Goal: Task Accomplishment & Management: Manage account settings

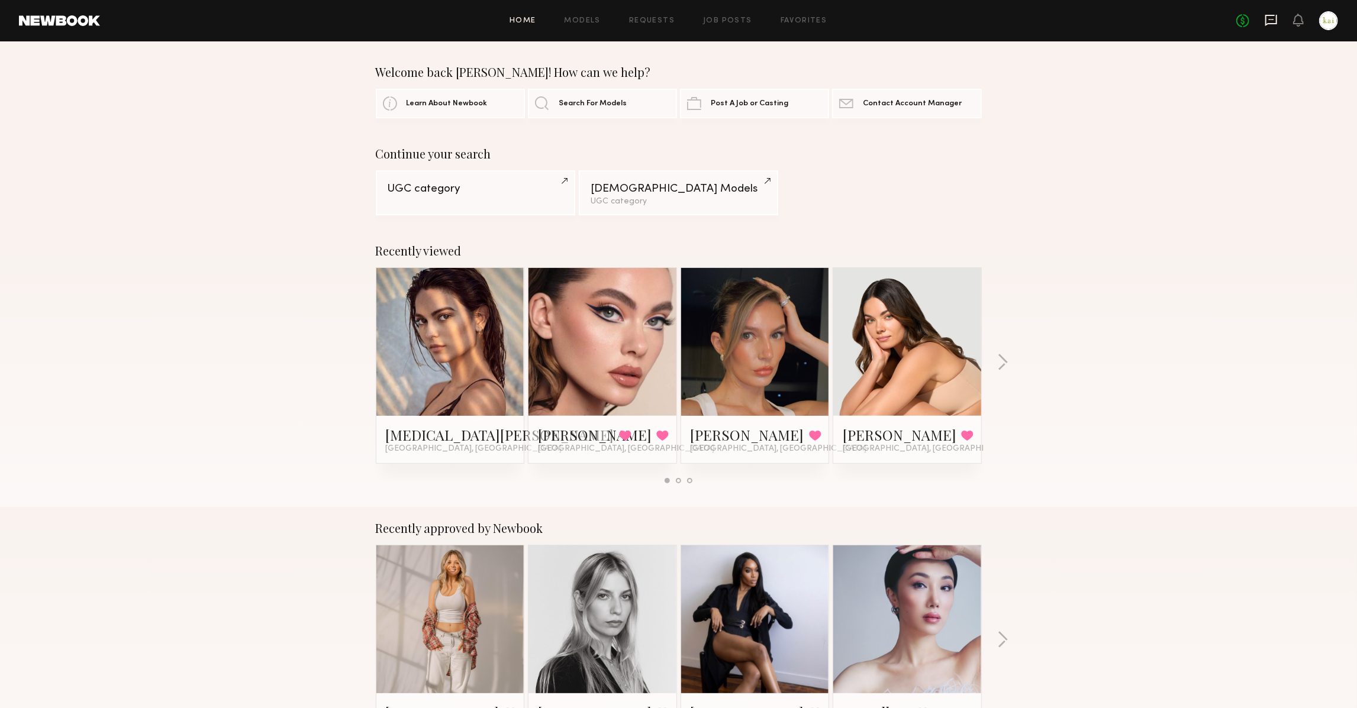
click at [1265, 20] on icon at bounding box center [1271, 20] width 12 height 11
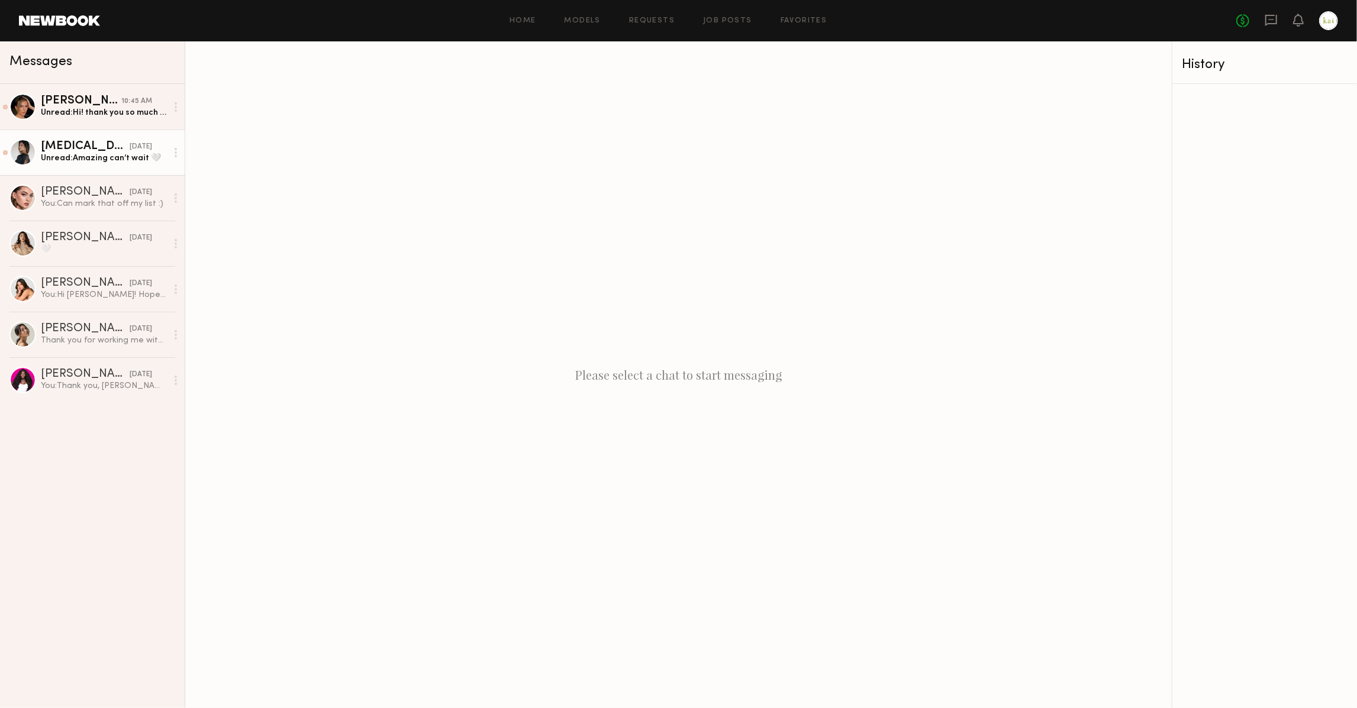
click at [91, 149] on div "[MEDICAL_DATA][PERSON_NAME]" at bounding box center [85, 147] width 89 height 12
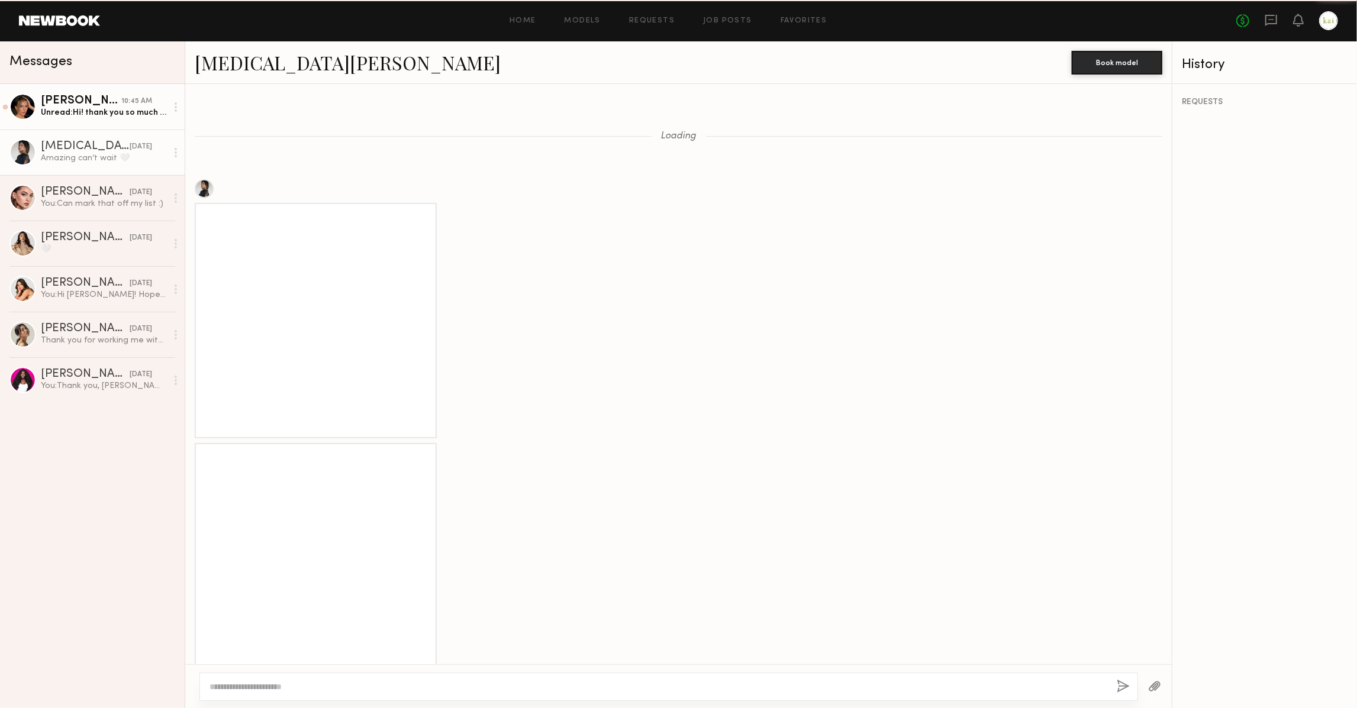
scroll to position [1040, 0]
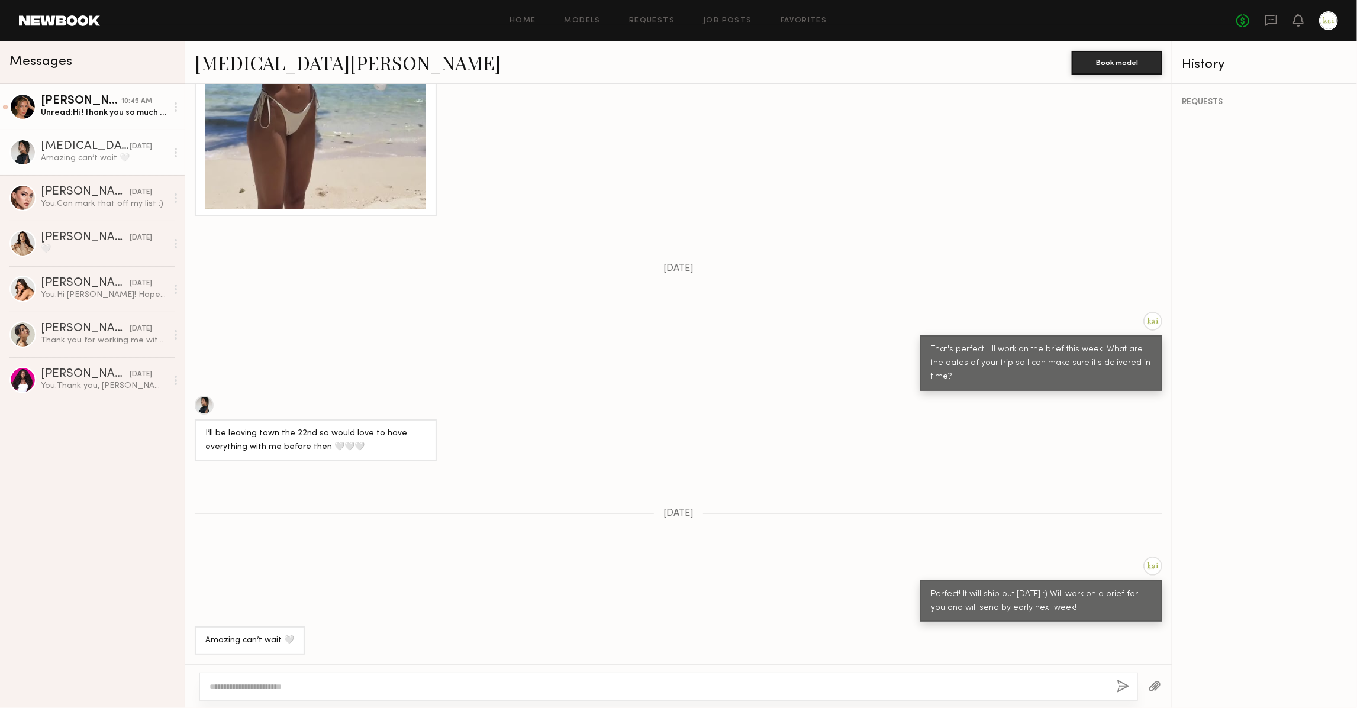
click at [89, 111] on div "Unread: Hi! thank you so much for reaching out! I am interested! I would love t…" at bounding box center [104, 112] width 126 height 11
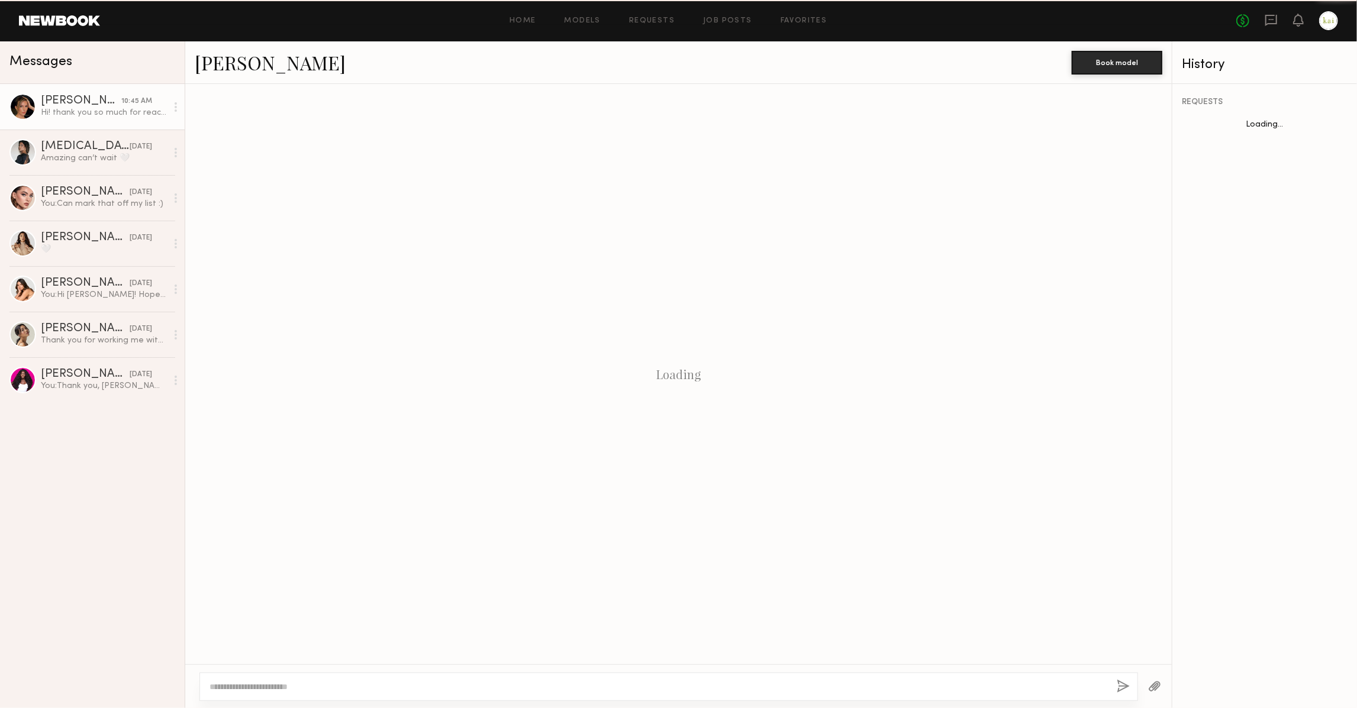
scroll to position [353, 0]
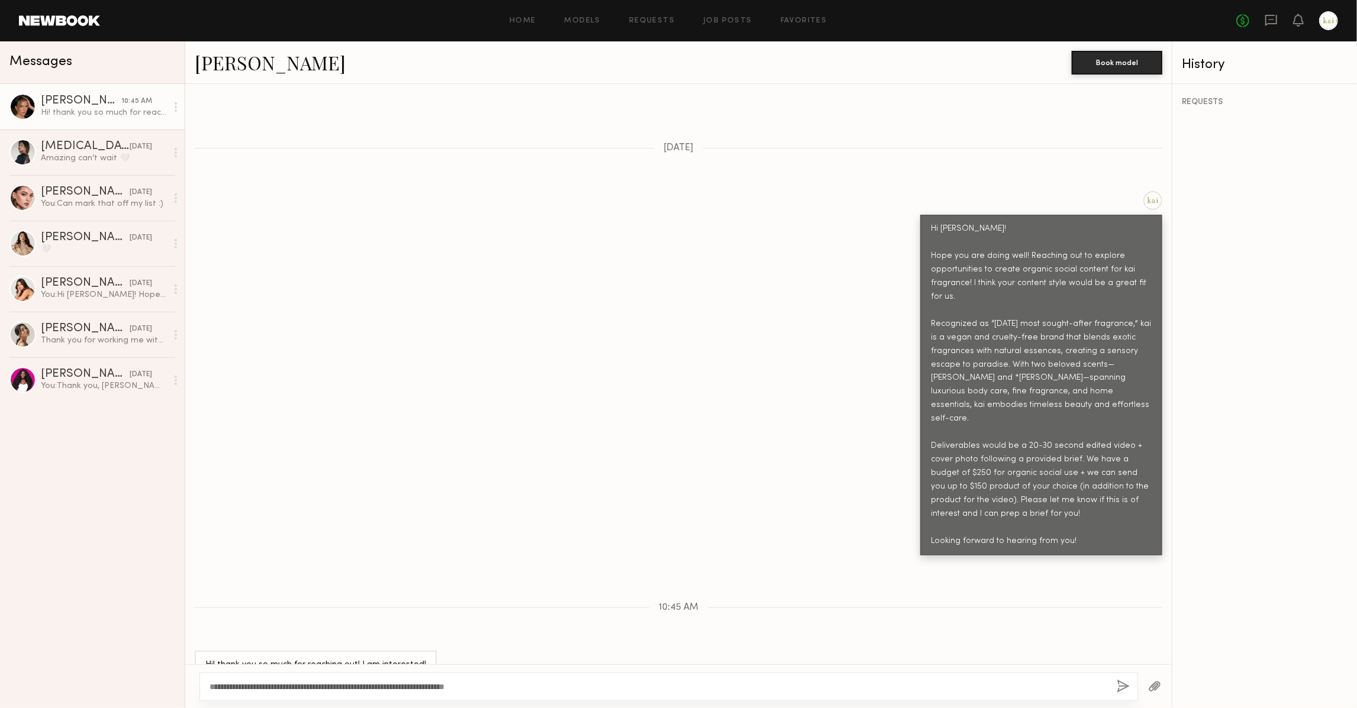
click at [1148, 689] on button "button" at bounding box center [1154, 687] width 13 height 15
click at [559, 688] on textarea "**********" at bounding box center [653, 687] width 888 height 12
type textarea "**********"
click at [1120, 682] on button "button" at bounding box center [1123, 687] width 13 height 15
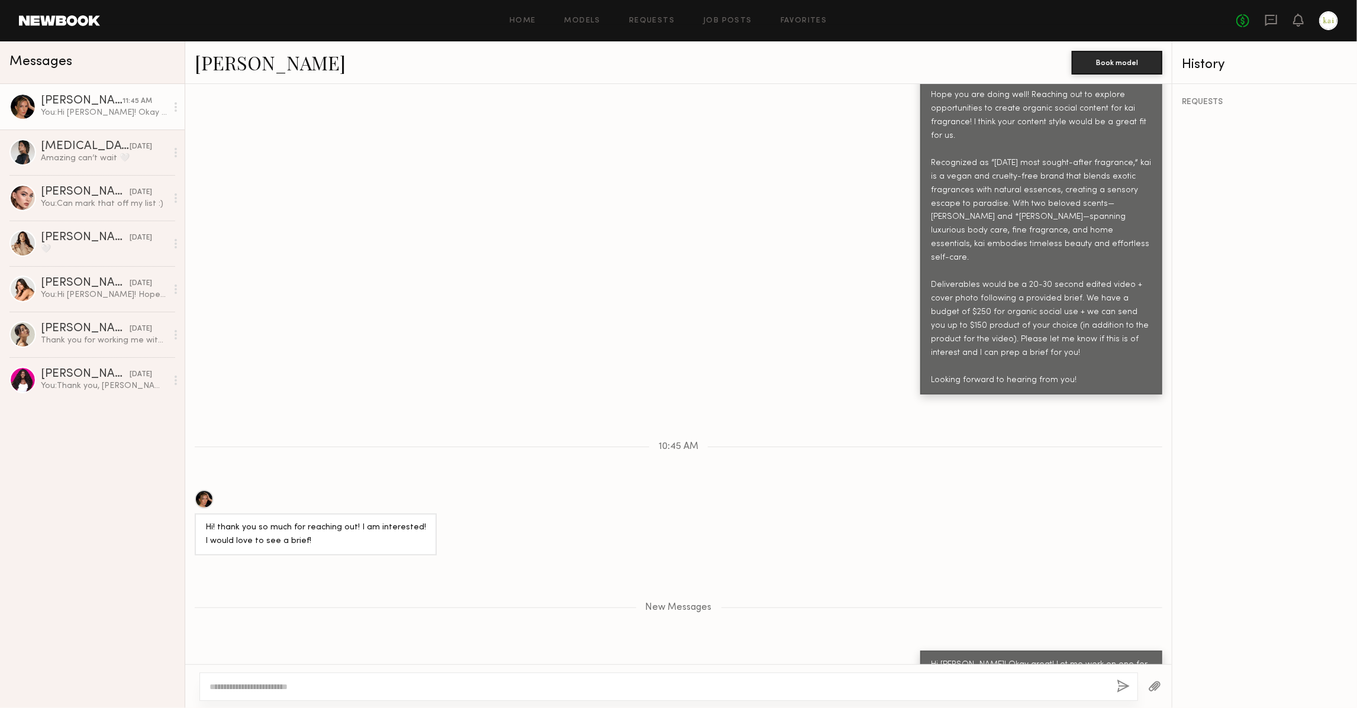
click at [227, 60] on link "[PERSON_NAME]" at bounding box center [270, 62] width 151 height 25
click at [72, 133] on link "[MEDICAL_DATA][PERSON_NAME] [DATE] Amazing can’t wait 🤍" at bounding box center [92, 153] width 185 height 46
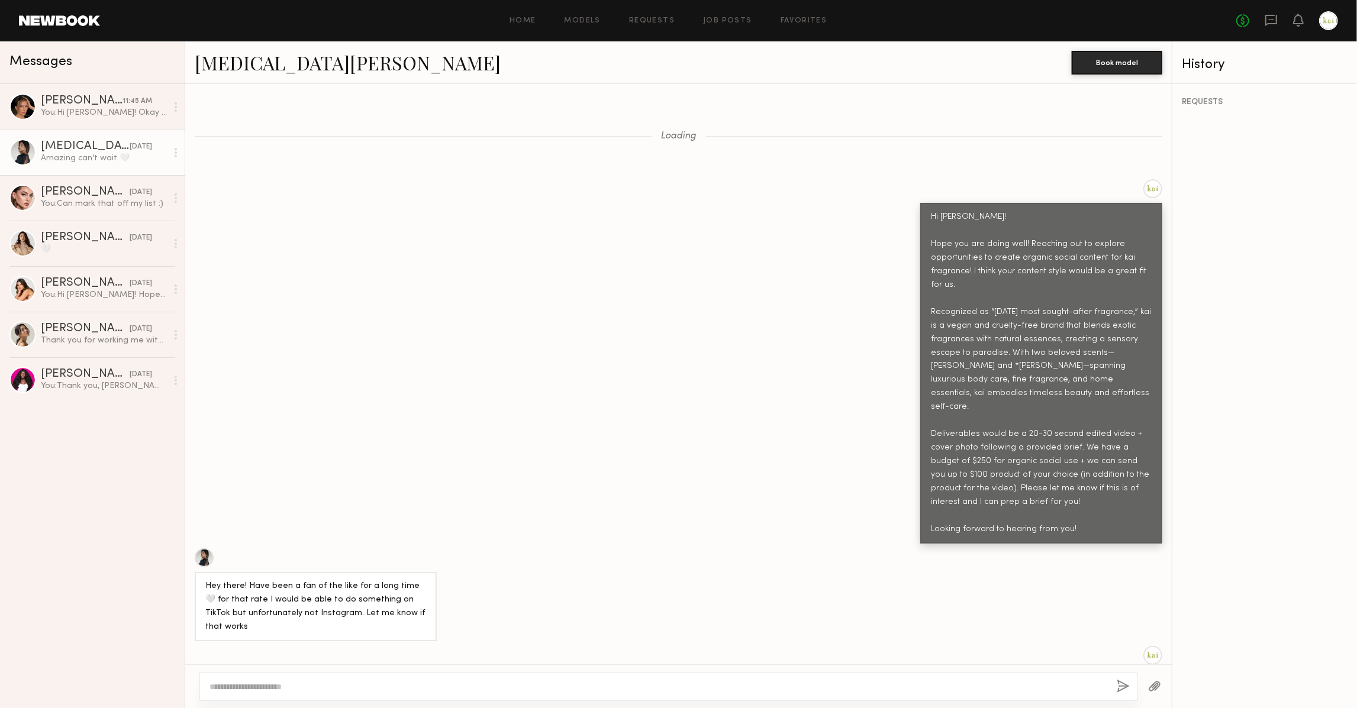
scroll to position [1480, 0]
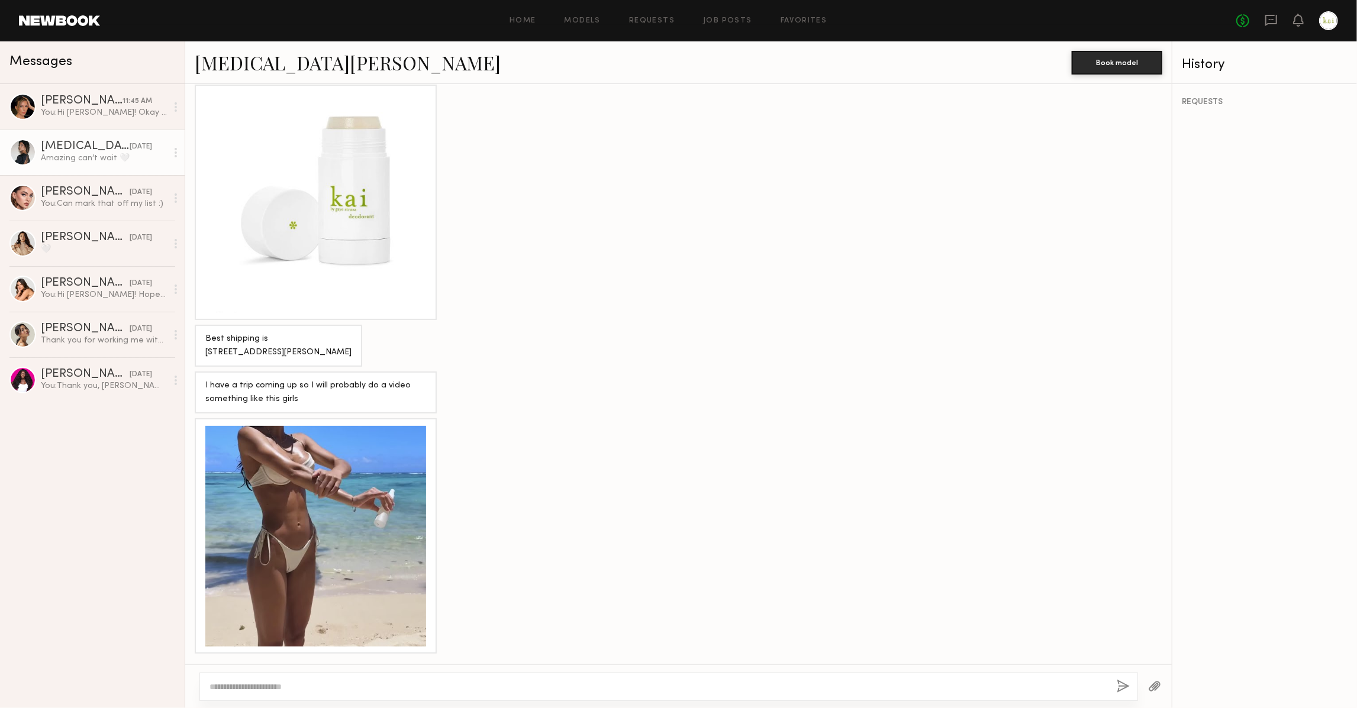
drag, startPoint x: 206, startPoint y: 317, endPoint x: 322, endPoint y: 327, distance: 115.8
click at [322, 327] on div "Best shipping is [STREET_ADDRESS][PERSON_NAME]" at bounding box center [678, 346] width 986 height 42
copy div "26262 Alizia Canyon Dr Calabasas, Ca 91302"
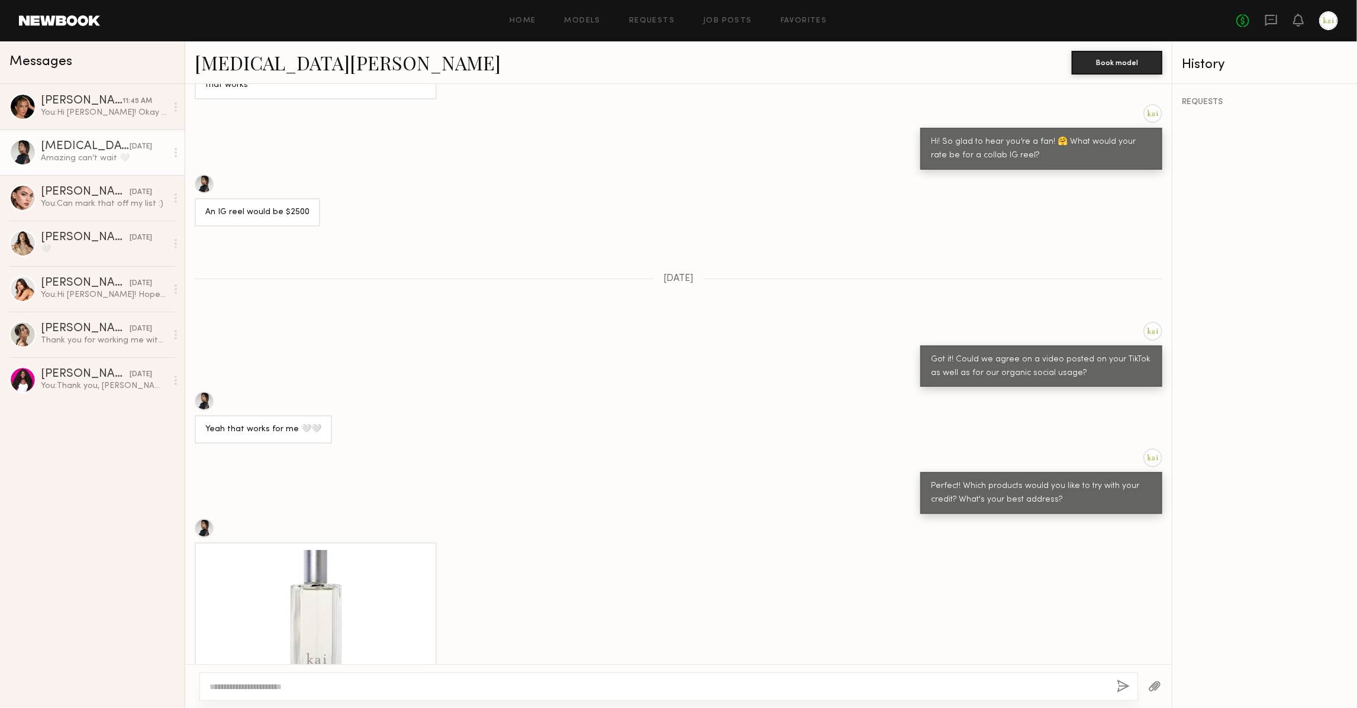
scroll to position [543, 0]
click at [75, 209] on div "You: Can mark that off my list :)" at bounding box center [104, 203] width 126 height 11
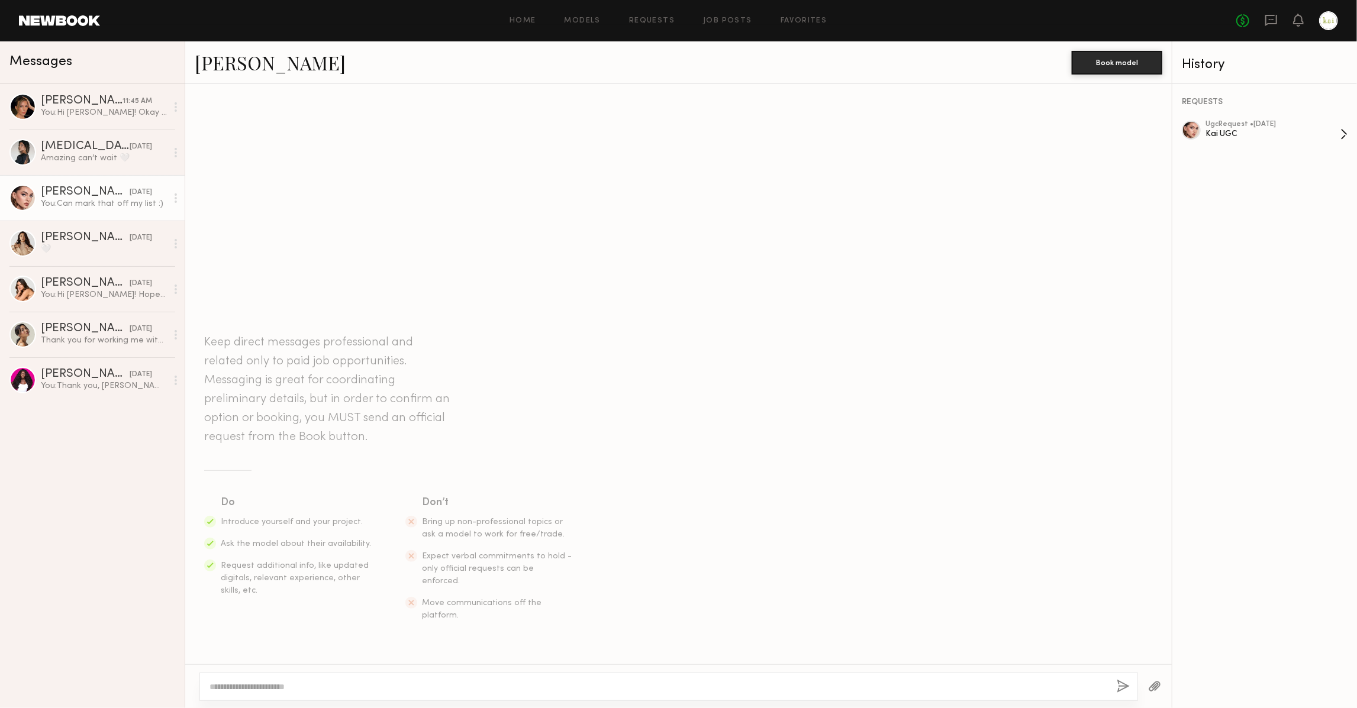
click at [1240, 127] on div "ugc Request • 08/01/2025" at bounding box center [1272, 125] width 135 height 8
click at [114, 221] on link "Jenn L. 08/02/2025 🤍" at bounding box center [92, 244] width 185 height 46
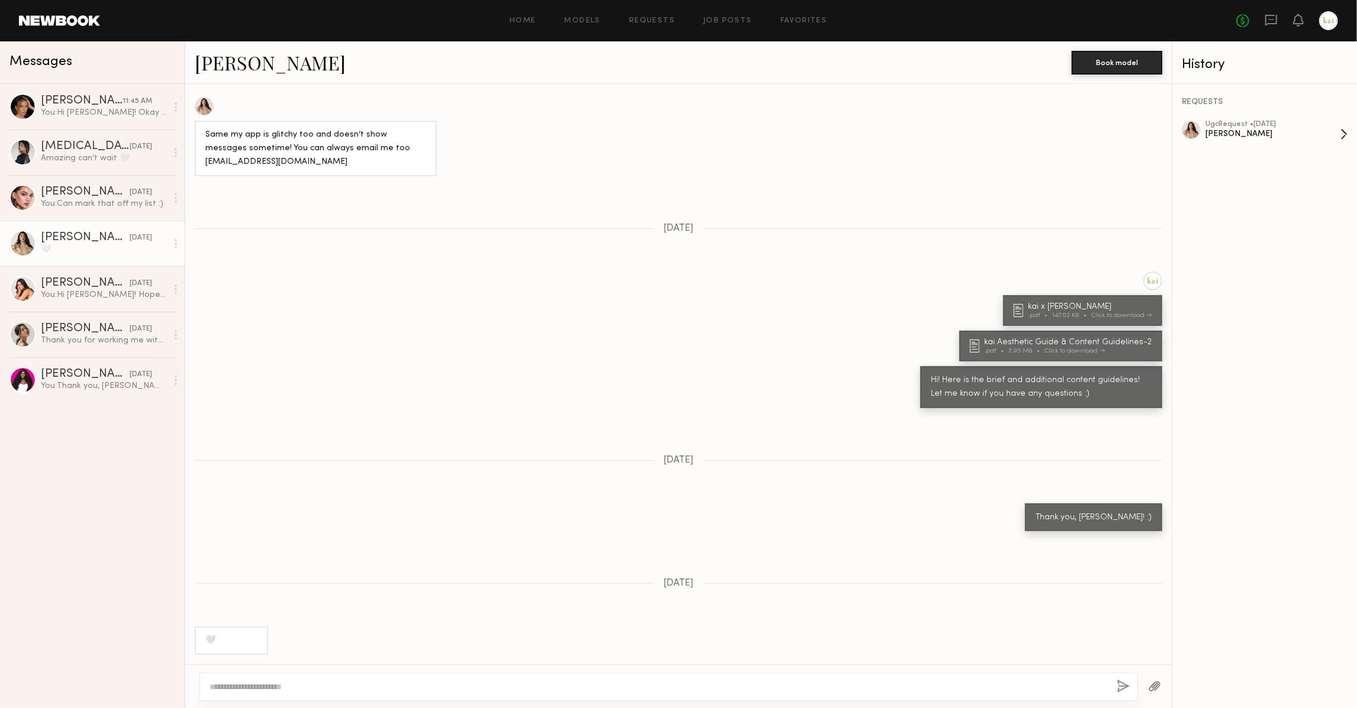
click at [1228, 125] on div "ugc Request • 07/24/2025" at bounding box center [1272, 125] width 135 height 8
click at [50, 133] on link "[MEDICAL_DATA][PERSON_NAME] [DATE] Amazing can’t wait 🤍" at bounding box center [92, 153] width 185 height 46
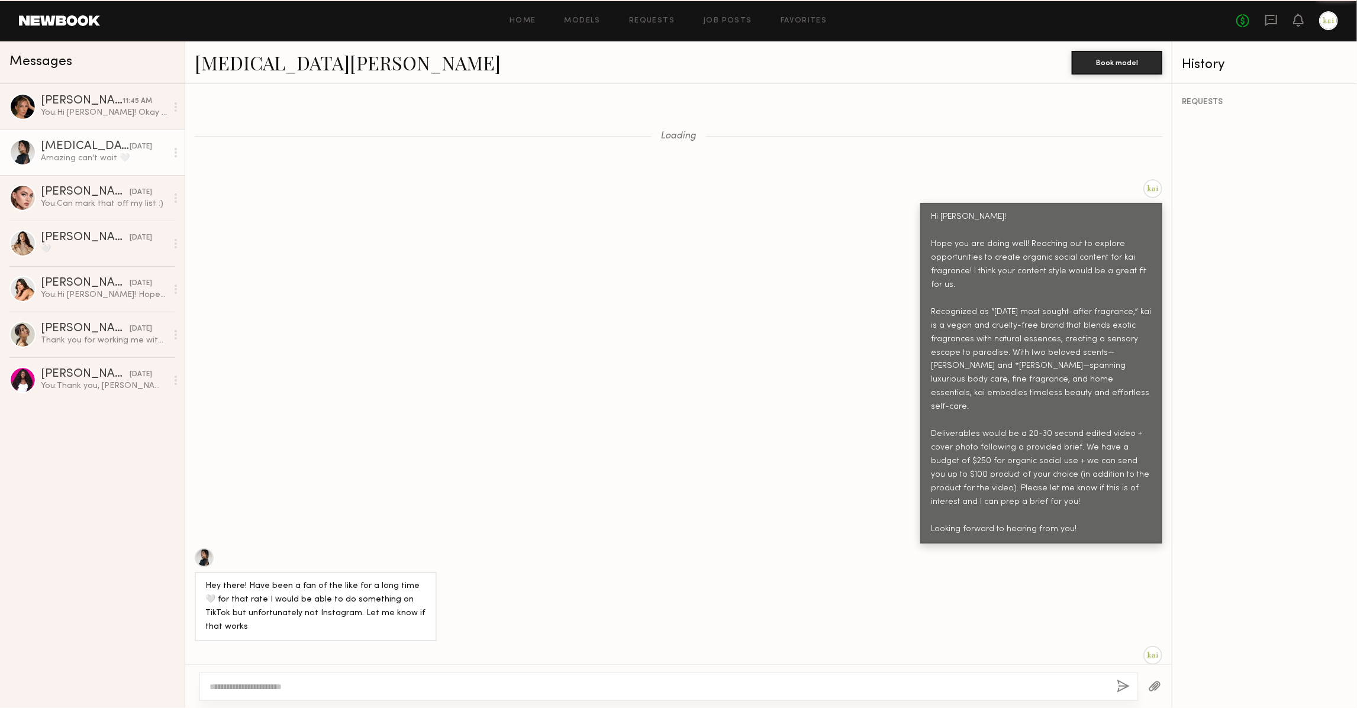
scroll to position [1887, 0]
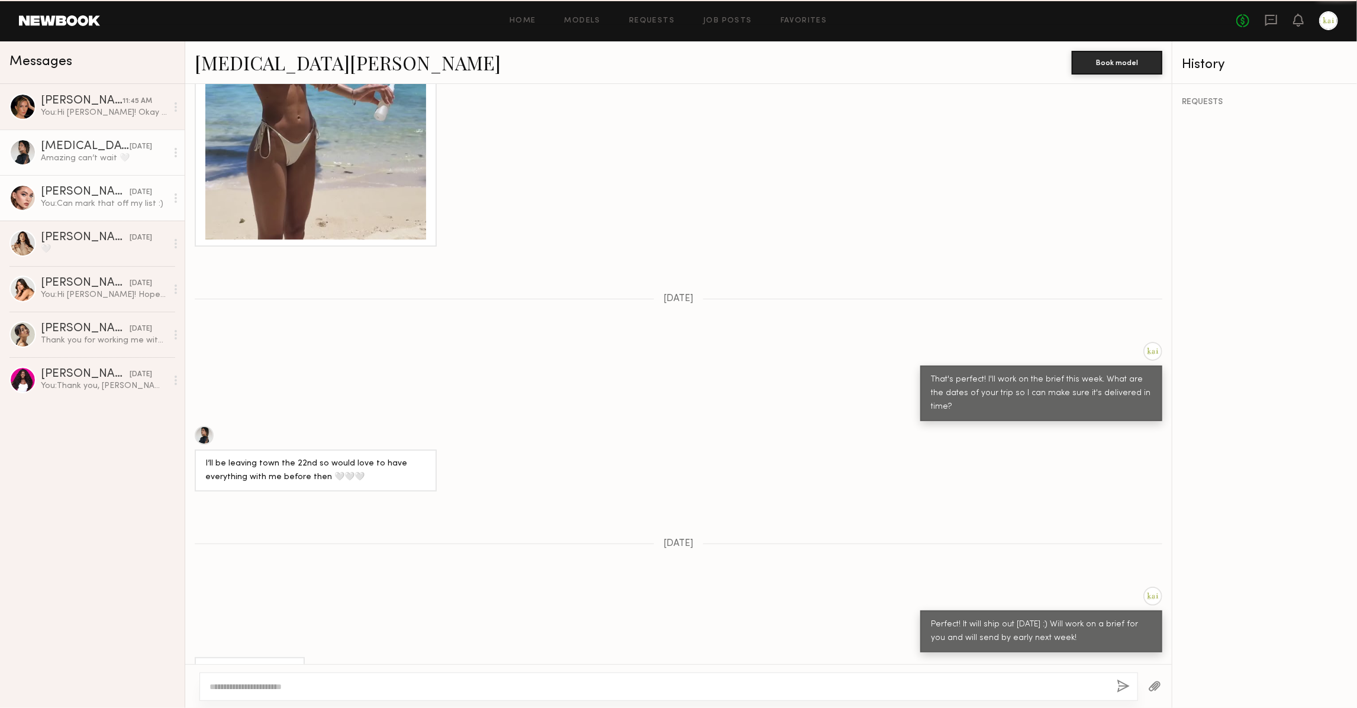
click at [70, 199] on div "You: Can mark that off my list :)" at bounding box center [104, 203] width 126 height 11
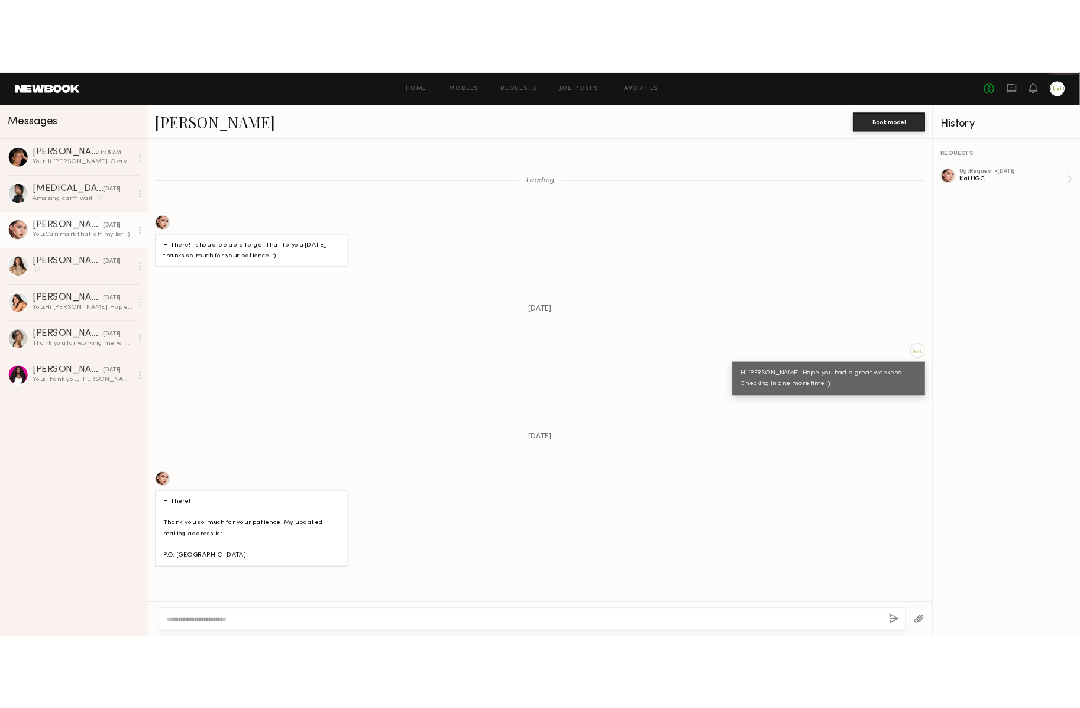
scroll to position [773, 0]
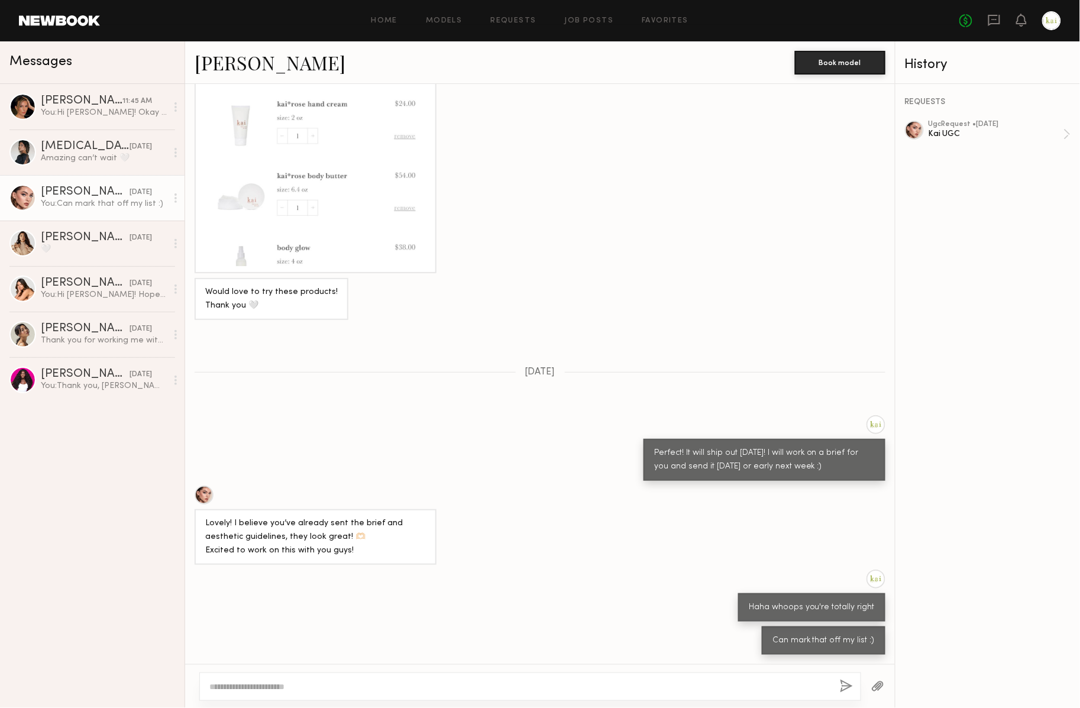
click at [116, 206] on div "You: Can mark that off my list :)" at bounding box center [104, 203] width 126 height 11
click at [247, 679] on div at bounding box center [530, 687] width 662 height 28
click at [239, 689] on textarea at bounding box center [519, 687] width 621 height 12
click at [878, 680] on button "button" at bounding box center [878, 687] width 13 height 15
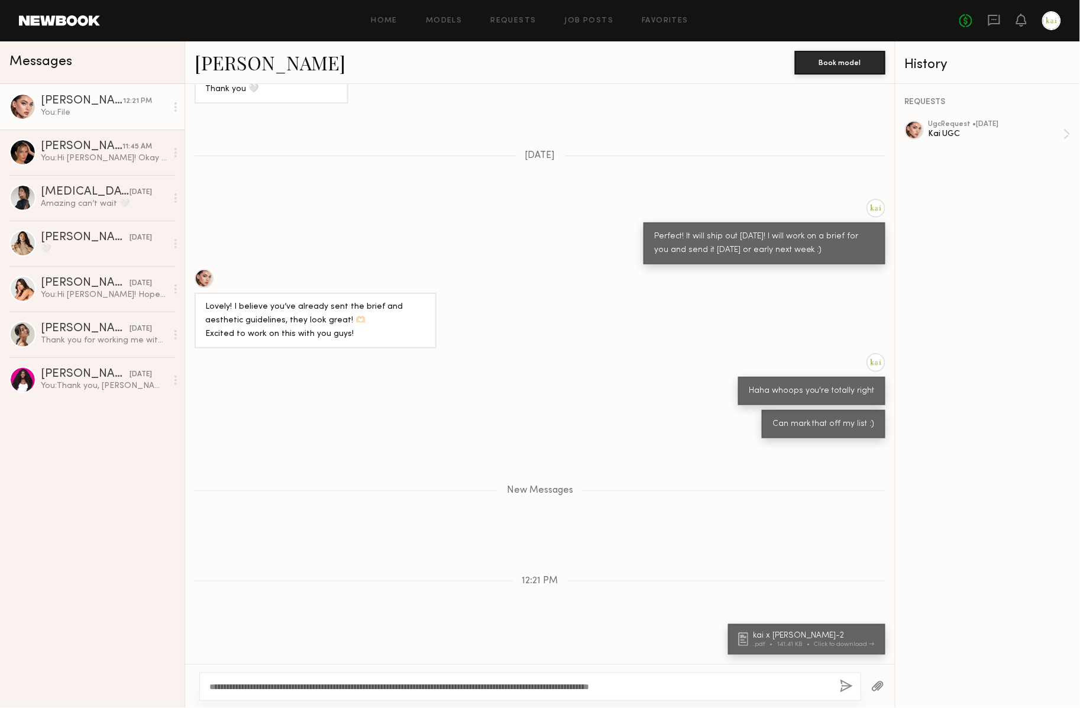
scroll to position [0, 0]
click at [686, 681] on textarea "**********" at bounding box center [515, 687] width 612 height 12
click at [686, 684] on textarea "**********" at bounding box center [515, 687] width 612 height 12
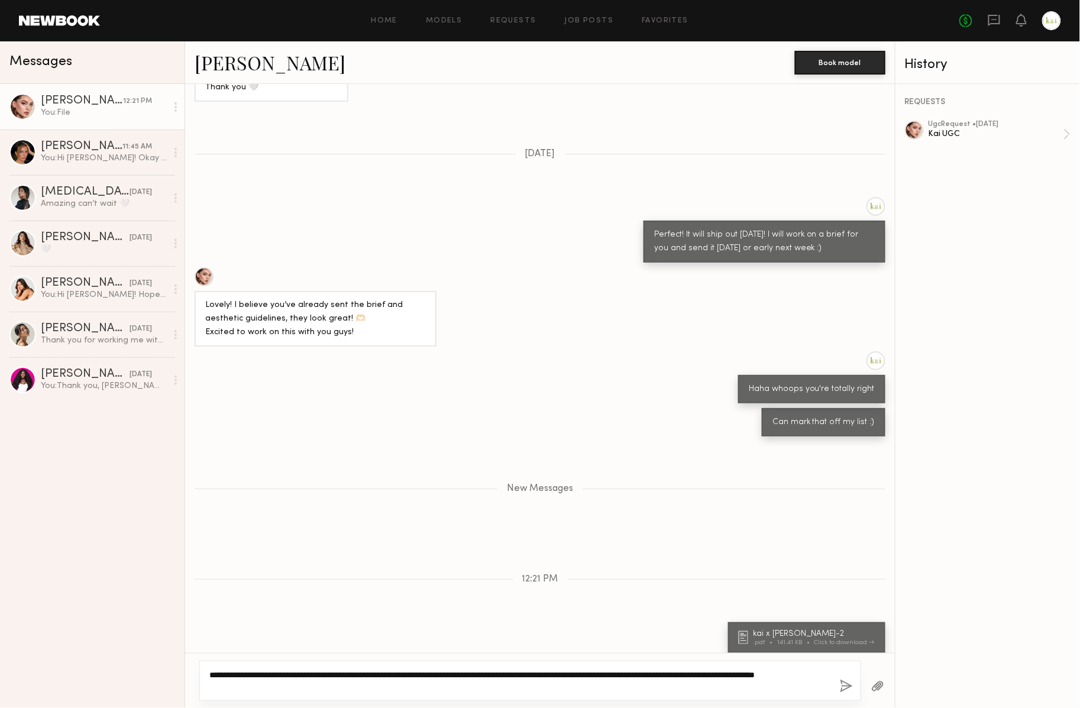
type textarea "**********"
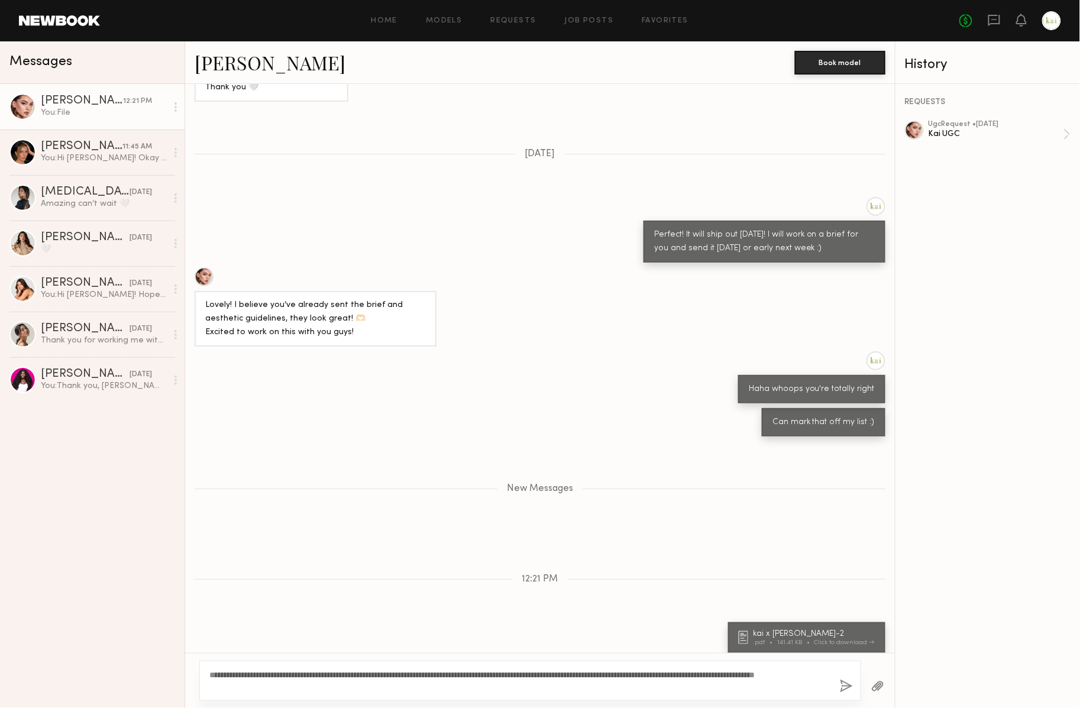
click at [840, 686] on button "button" at bounding box center [846, 687] width 13 height 15
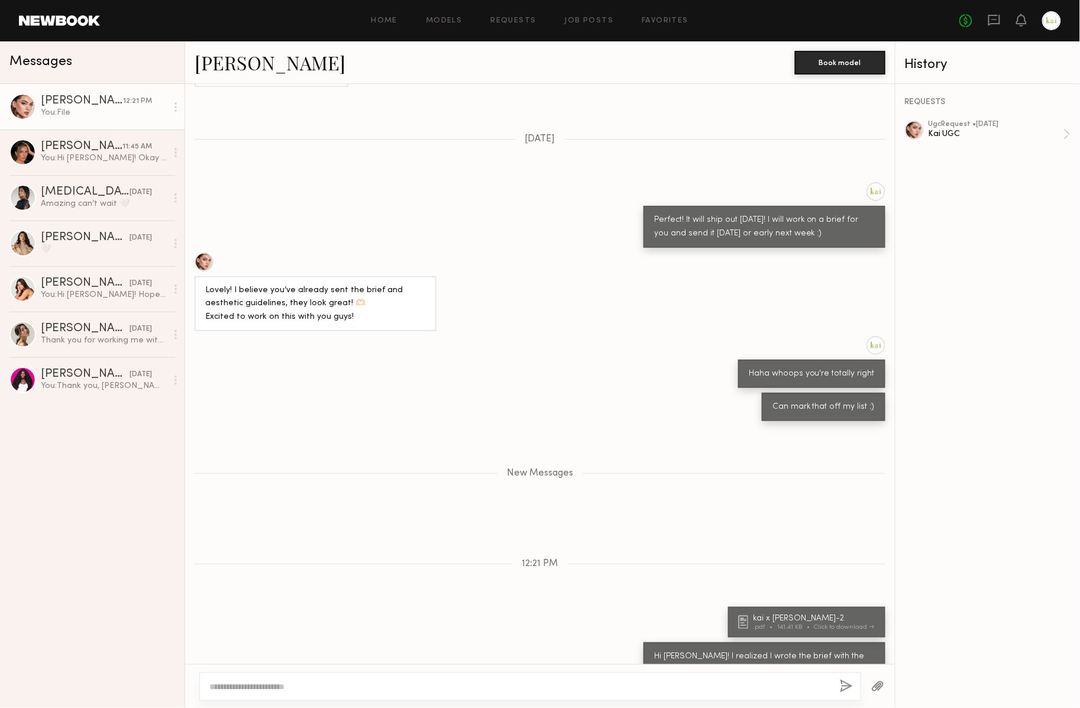
scroll to position [3199, 0]
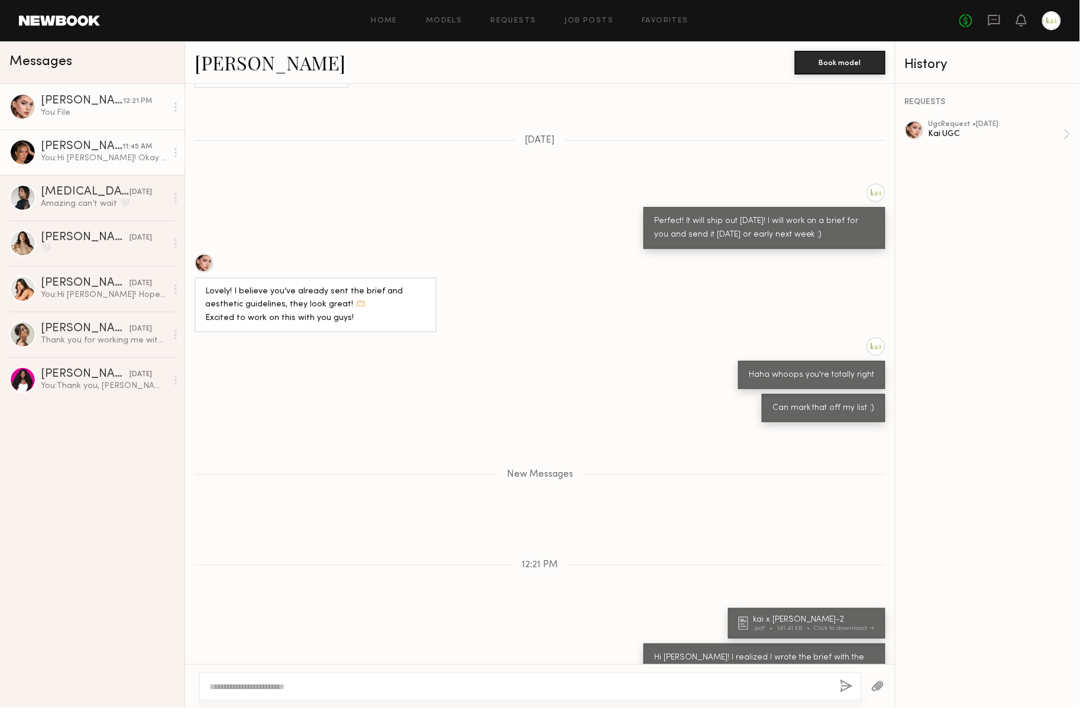
click at [98, 143] on div "[PERSON_NAME]" at bounding box center [82, 147] width 82 height 12
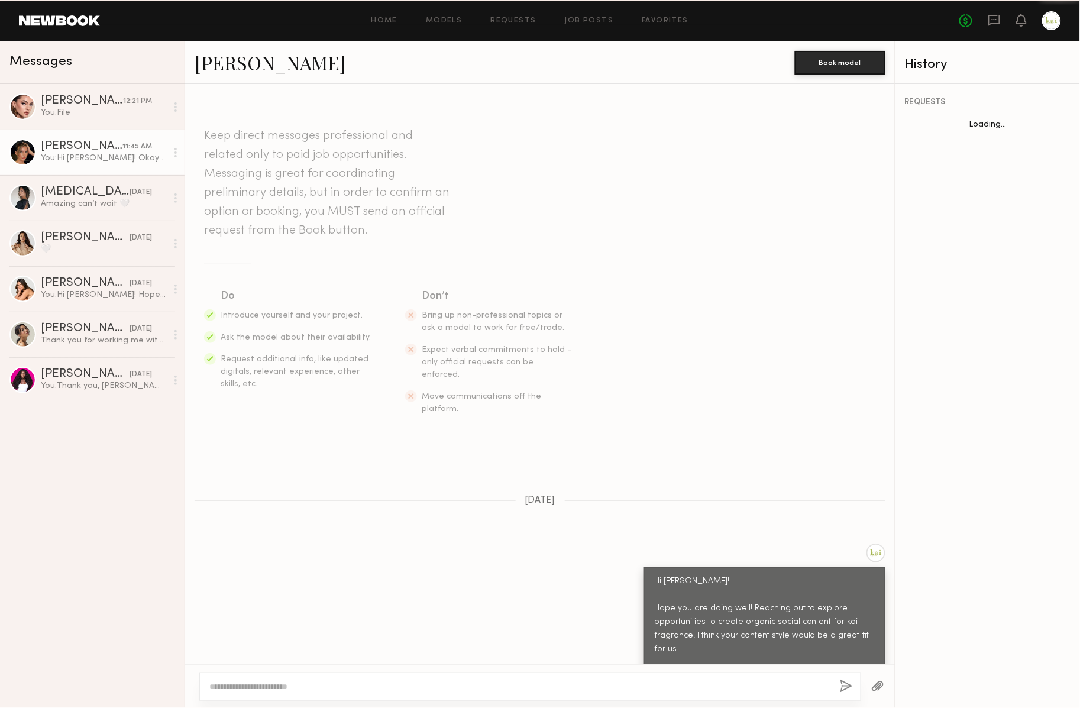
scroll to position [422, 0]
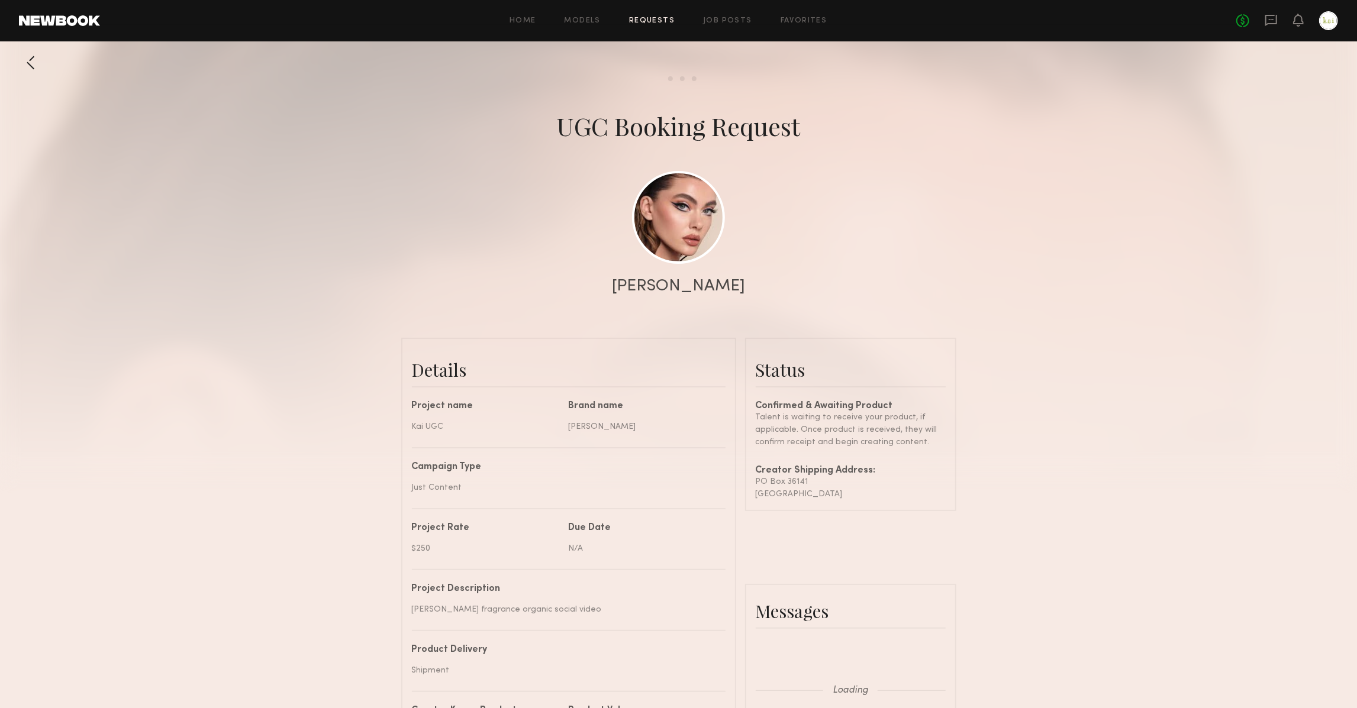
scroll to position [1027, 0]
click at [27, 60] on div at bounding box center [31, 63] width 24 height 24
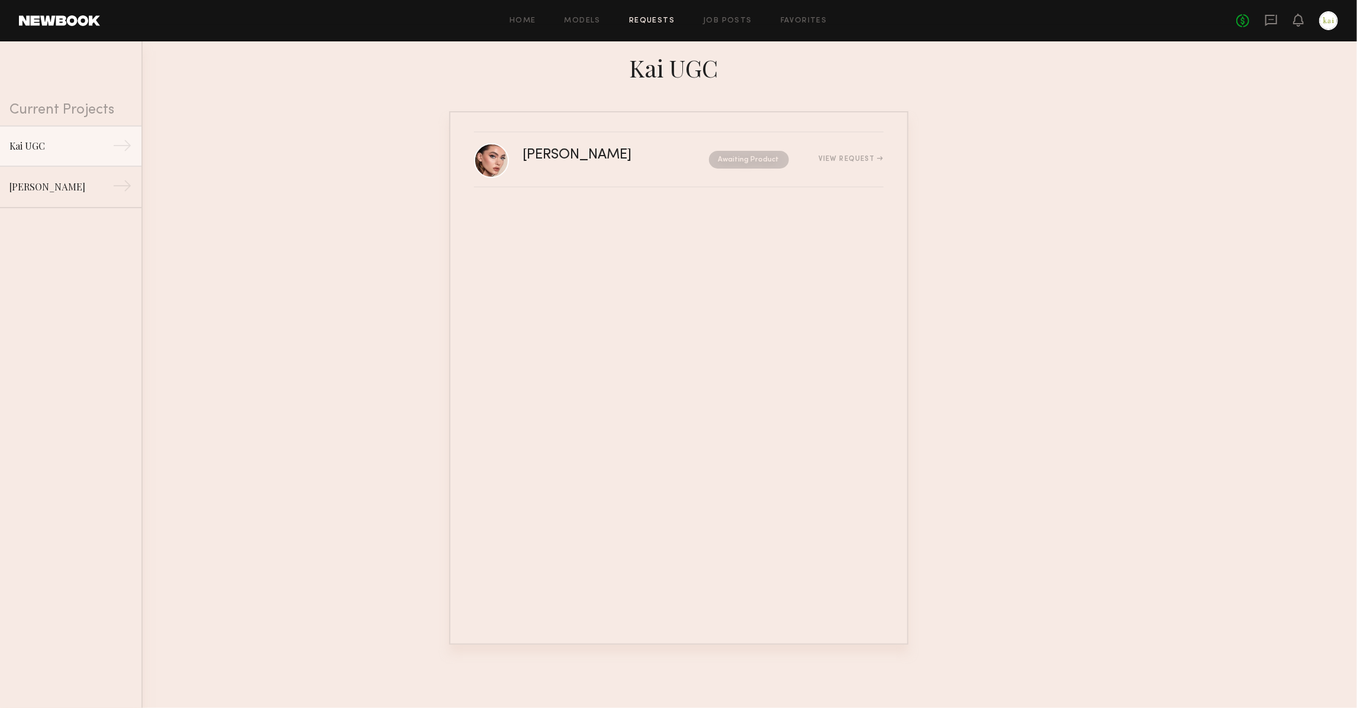
click at [777, 231] on div "[PERSON_NAME] Awaiting Product View Request" at bounding box center [678, 378] width 459 height 534
click at [713, 166] on div "Awaiting Product" at bounding box center [729, 160] width 118 height 18
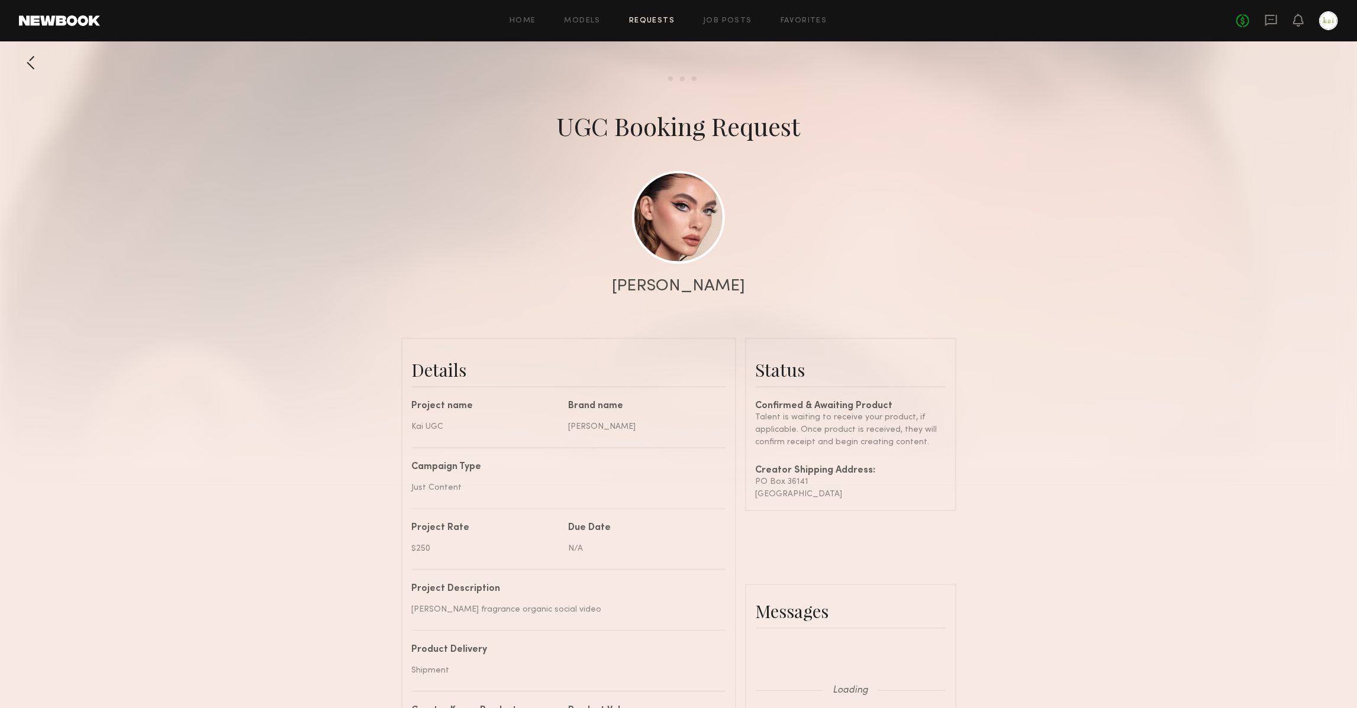
scroll to position [1027, 0]
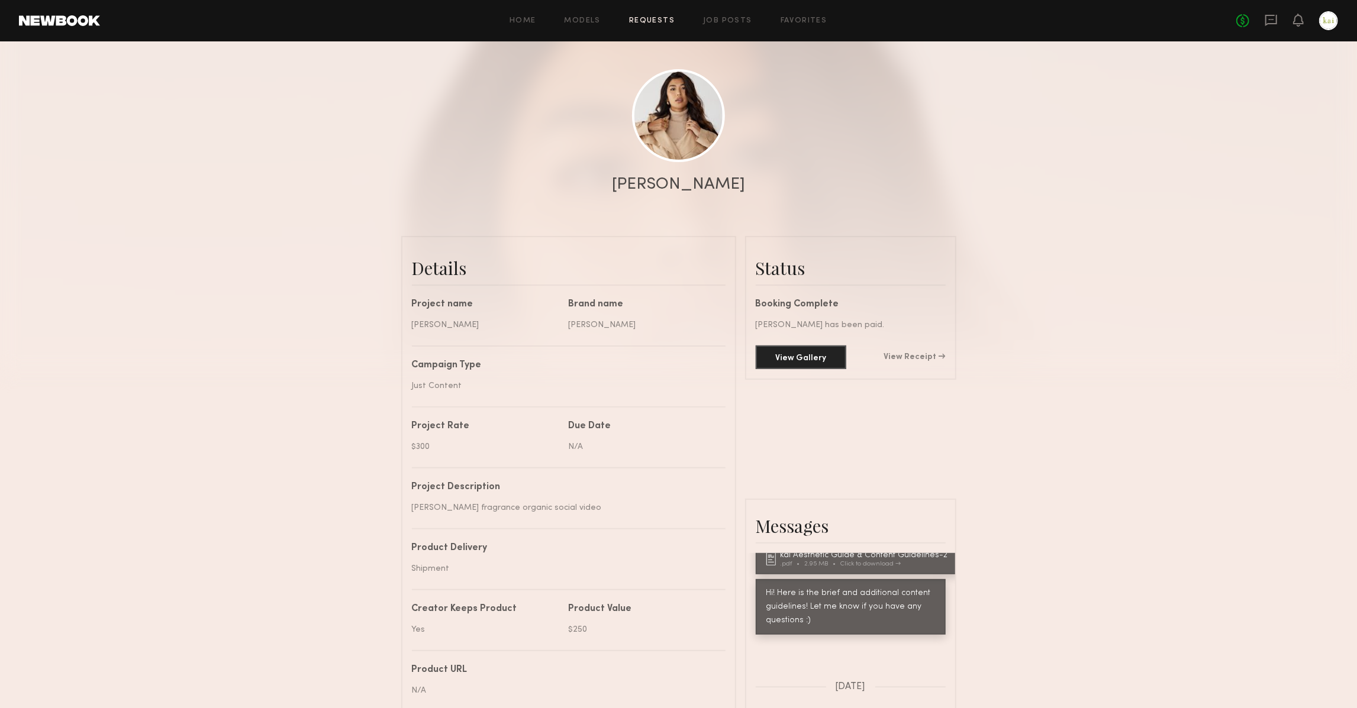
scroll to position [171, 0]
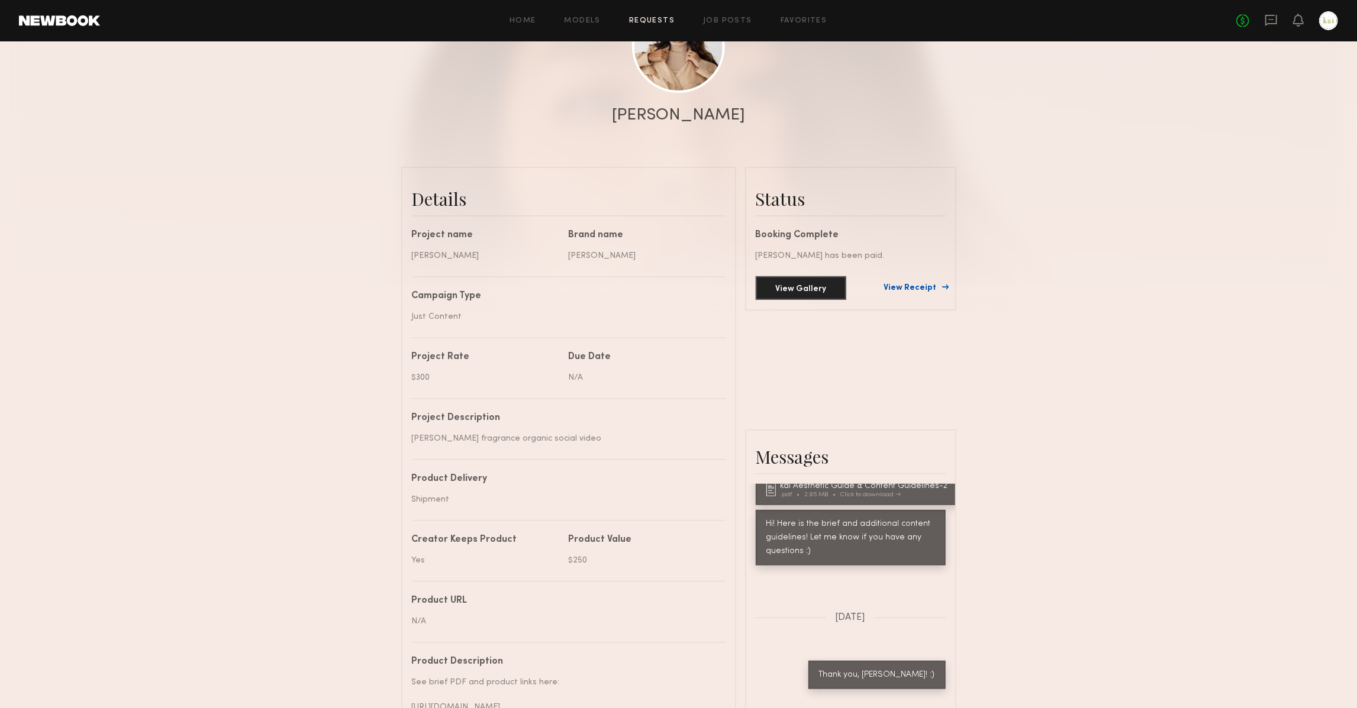
click at [906, 288] on link "View Receipt" at bounding box center [915, 288] width 62 height 8
